Goal: Task Accomplishment & Management: Manage account settings

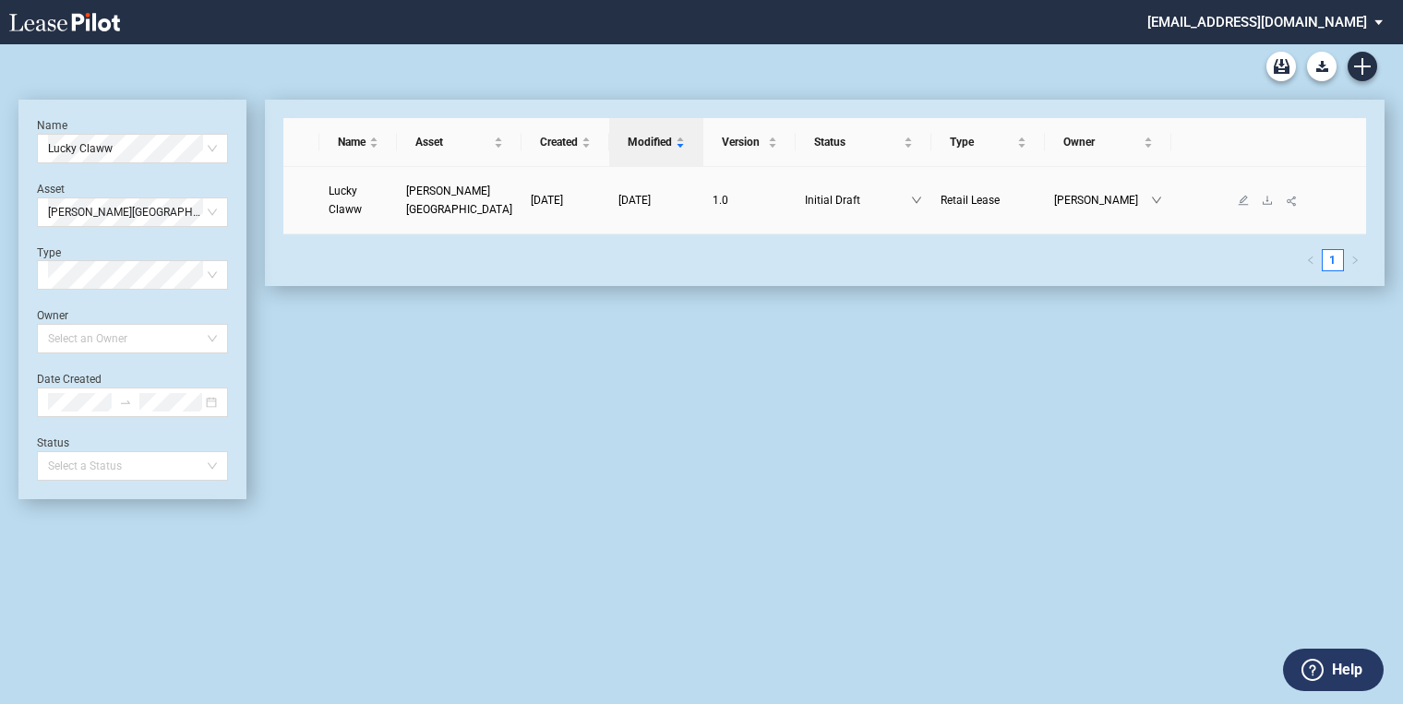
click at [542, 196] on span "[DATE]" at bounding box center [547, 200] width 32 height 13
click at [543, 195] on span "[DATE]" at bounding box center [547, 200] width 32 height 13
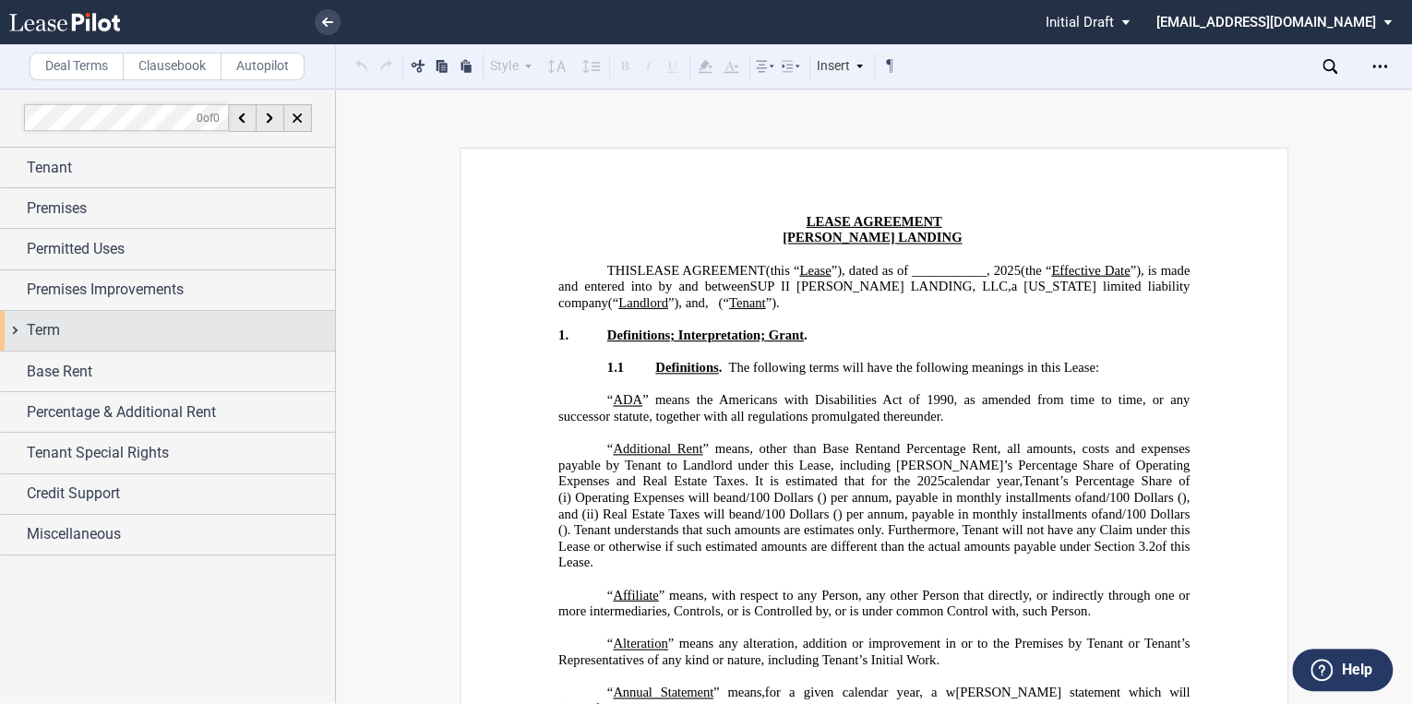
click at [69, 335] on div "Term" at bounding box center [181, 330] width 308 height 22
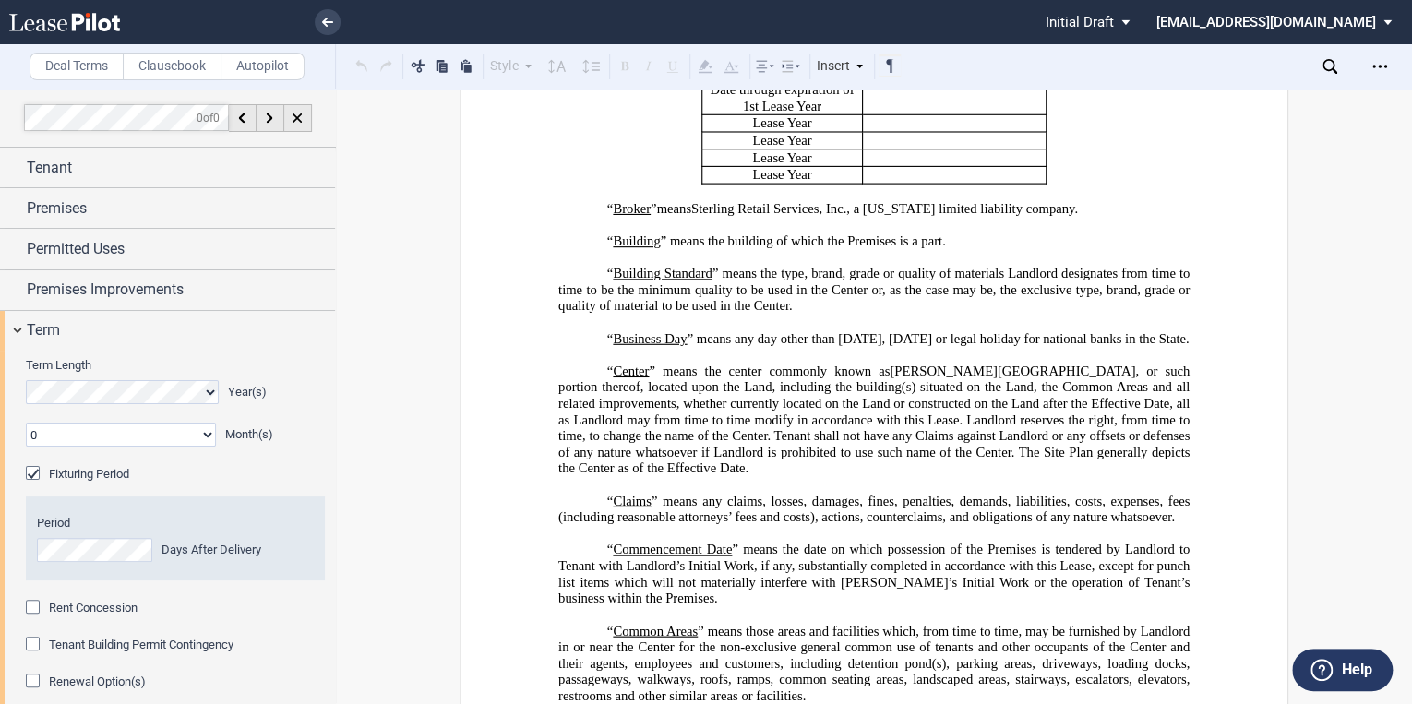
scroll to position [1255, 0]
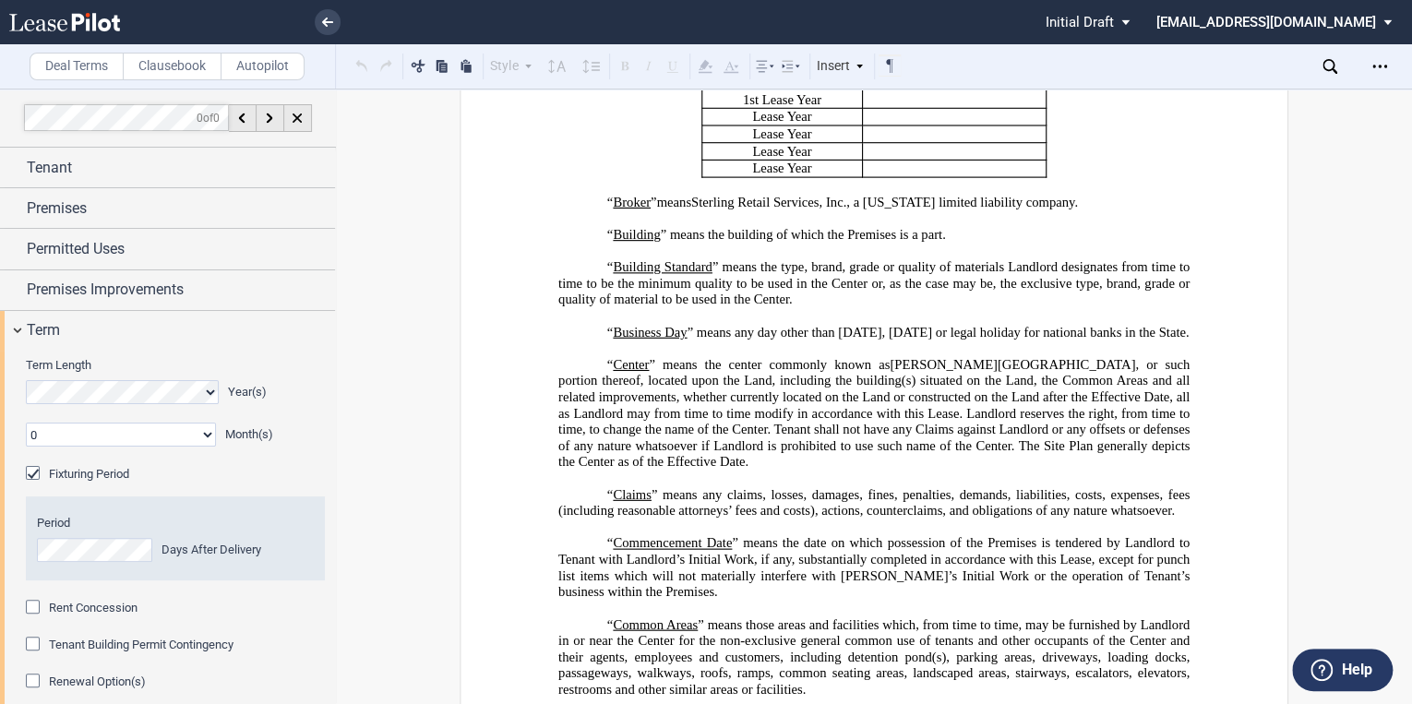
click at [32, 475] on div "Fixturing Period" at bounding box center [35, 475] width 18 height 18
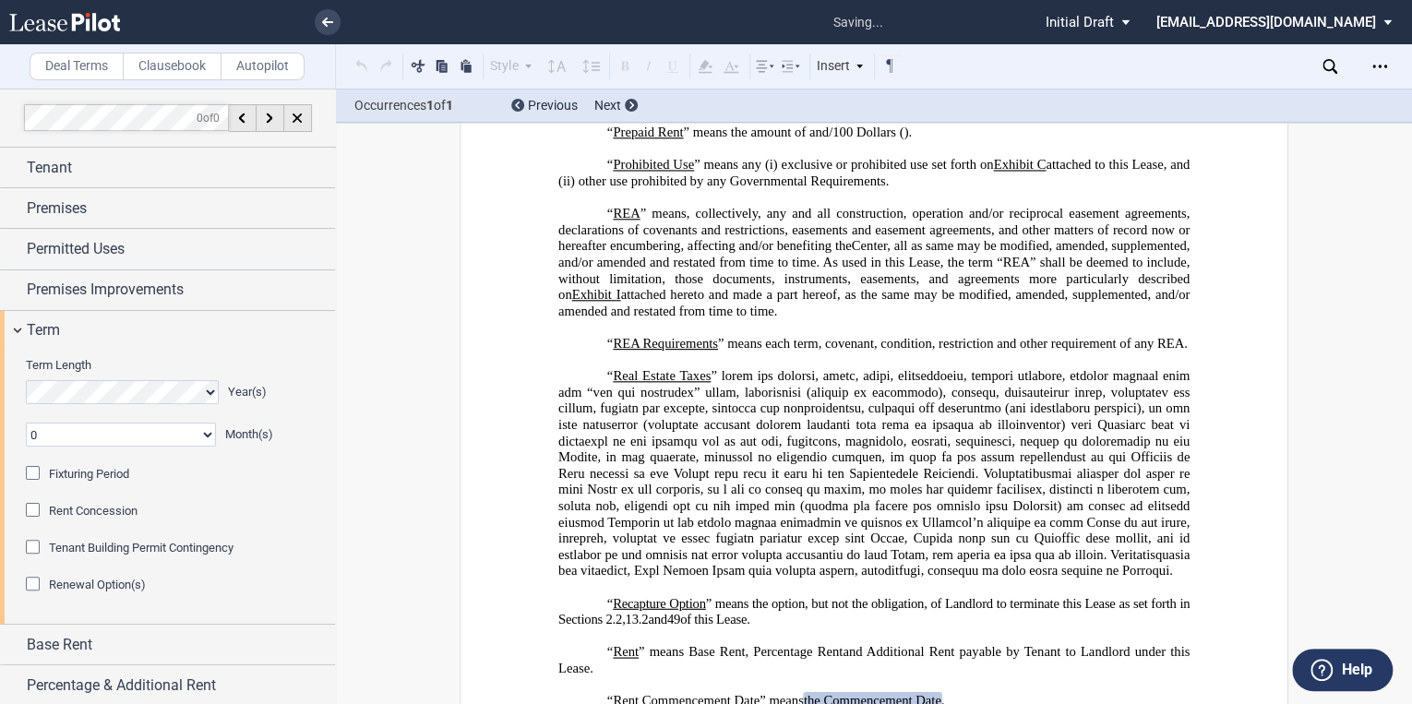
scroll to position [6362, 0]
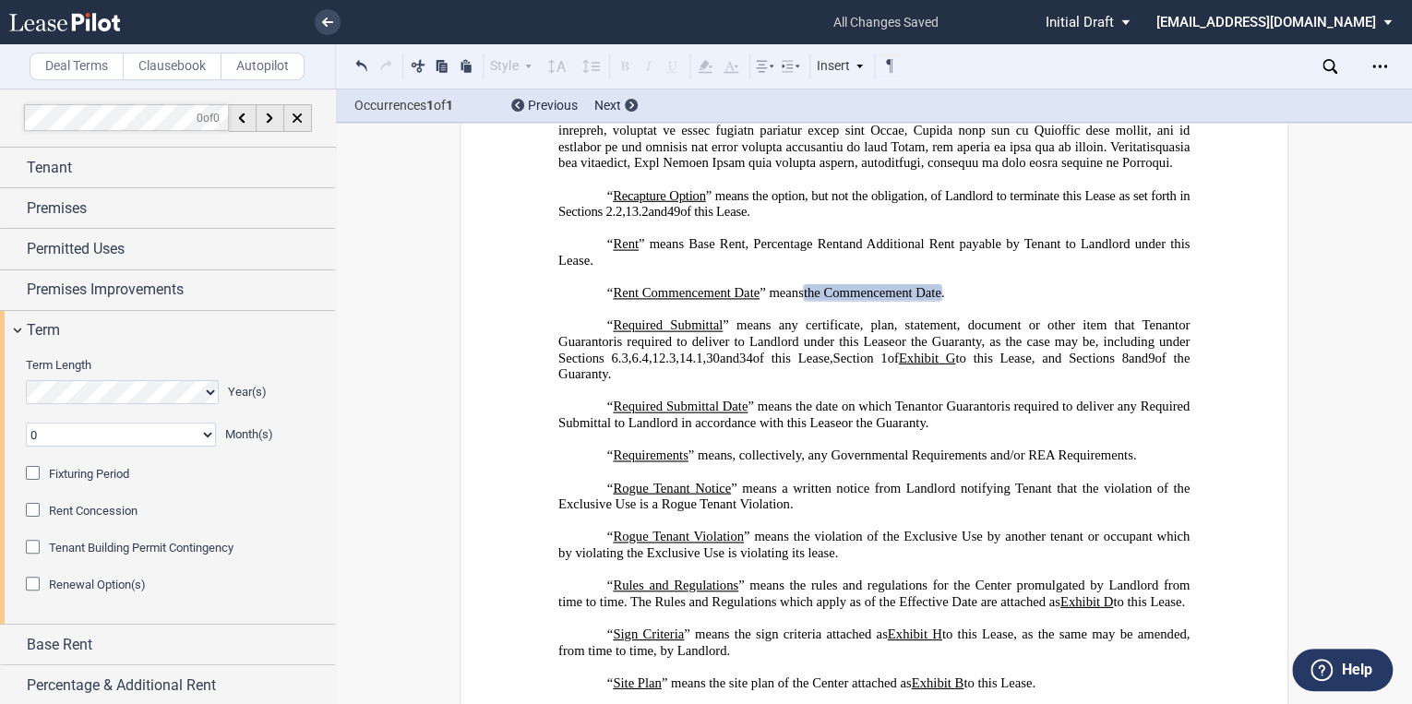
click at [33, 473] on div "Fixturing Period" at bounding box center [35, 475] width 18 height 18
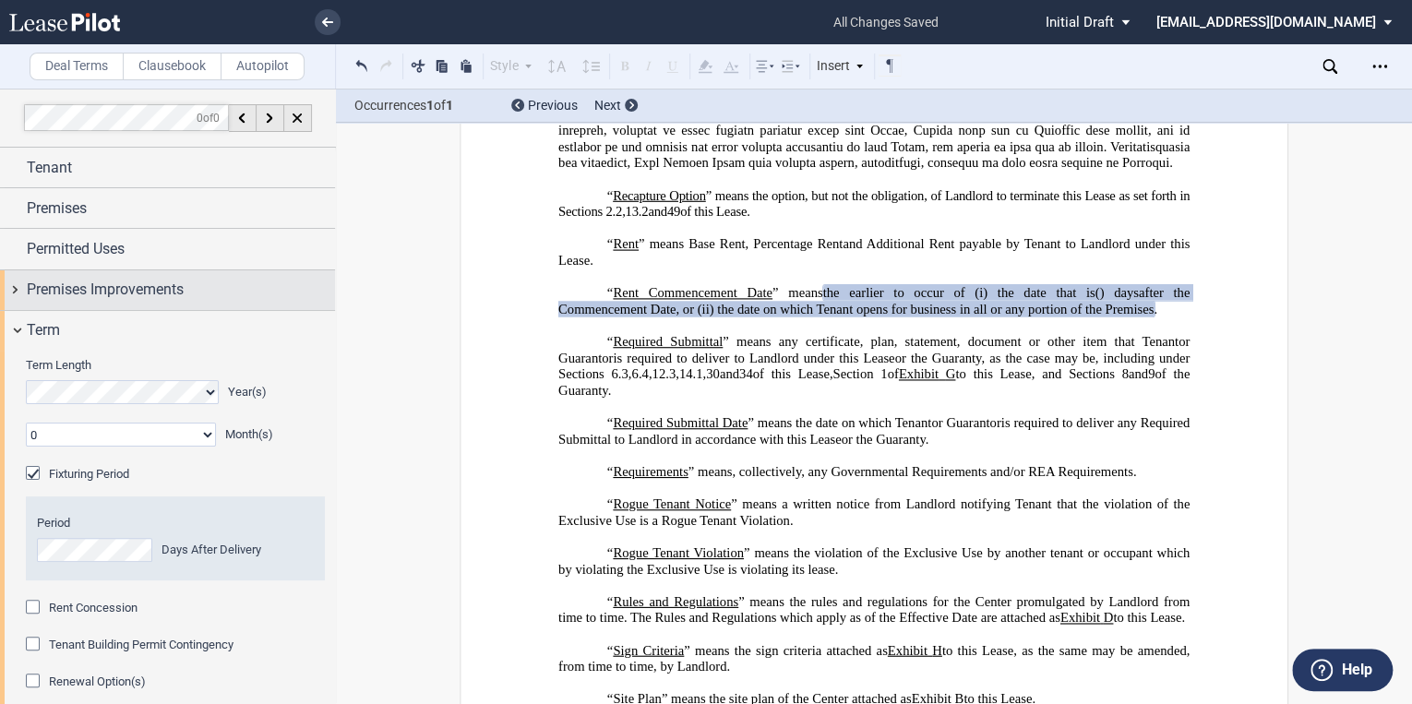
click at [18, 292] on div "Premises Improvements" at bounding box center [167, 290] width 335 height 40
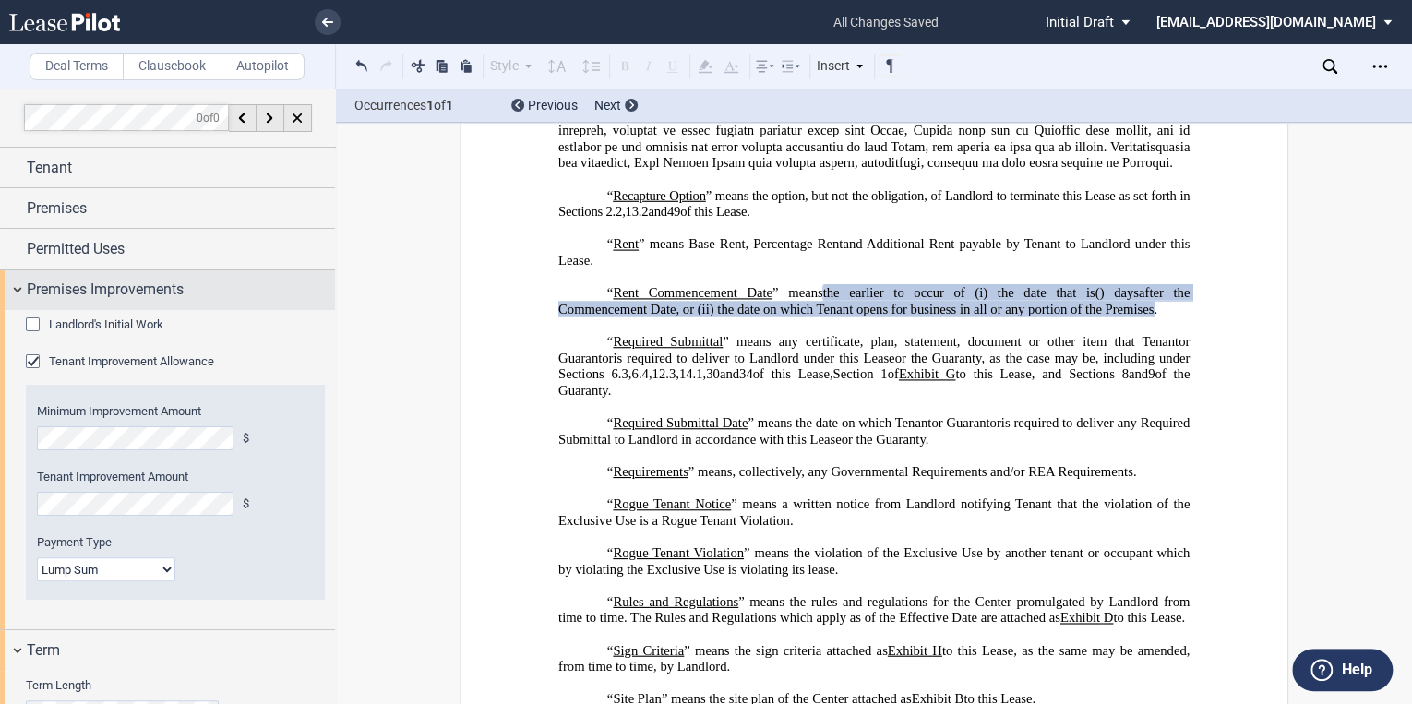
click at [18, 292] on div "Premises Improvements" at bounding box center [167, 290] width 335 height 40
